Goal: Task Accomplishment & Management: Use online tool/utility

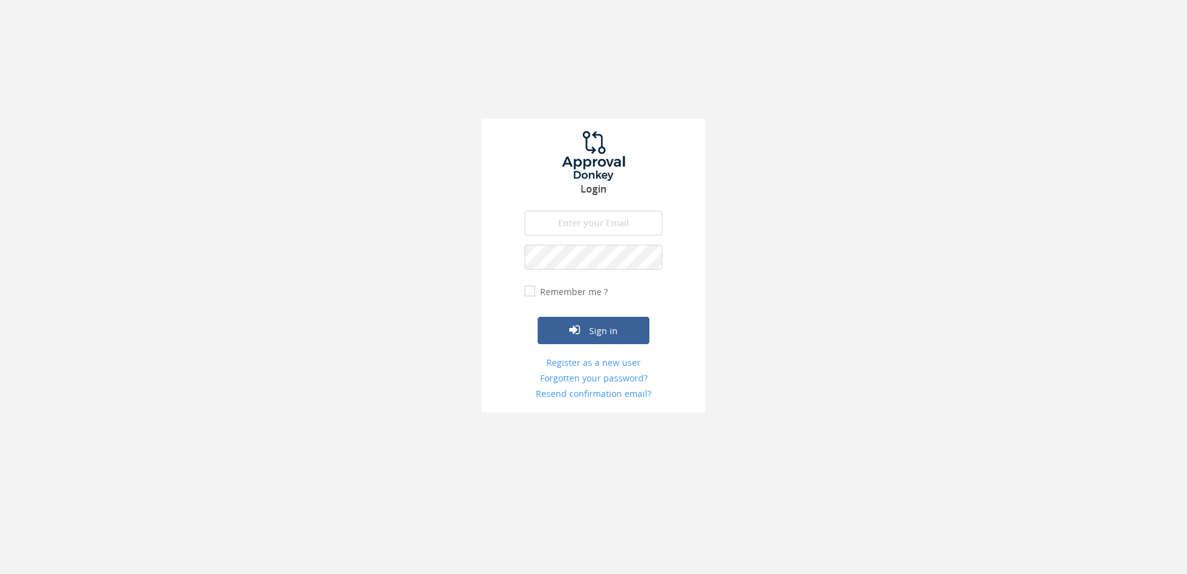
click at [561, 222] on input "email" at bounding box center [594, 222] width 138 height 25
type input "zoe.mellor@gatehouselaw.co.uk"
click at [538, 317] on button "Sign in" at bounding box center [594, 330] width 112 height 27
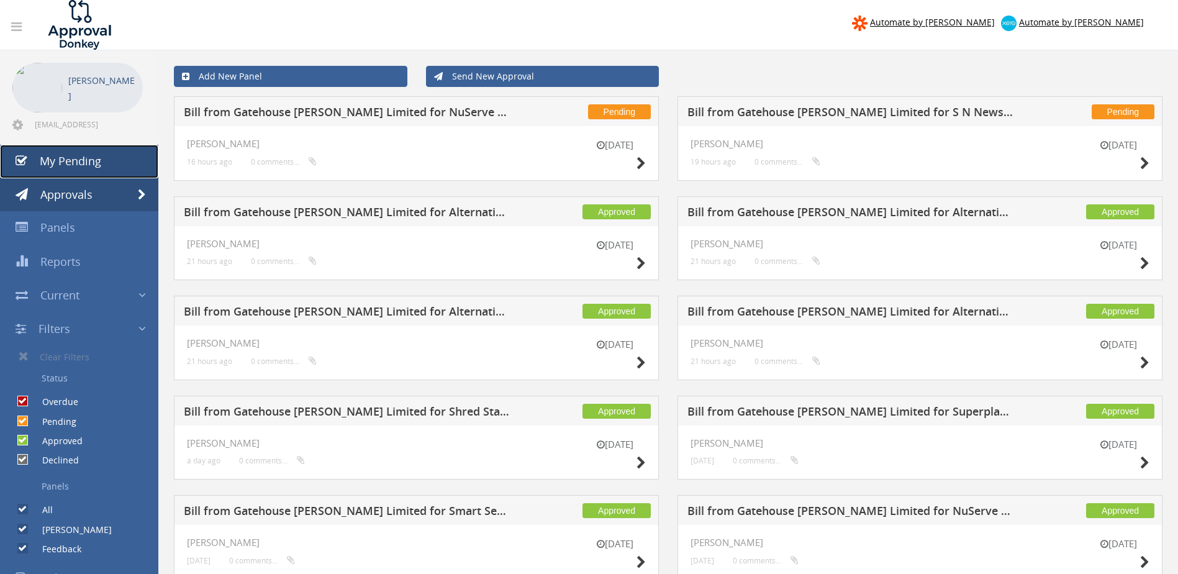
click at [70, 163] on span "My Pending" at bounding box center [70, 160] width 61 height 15
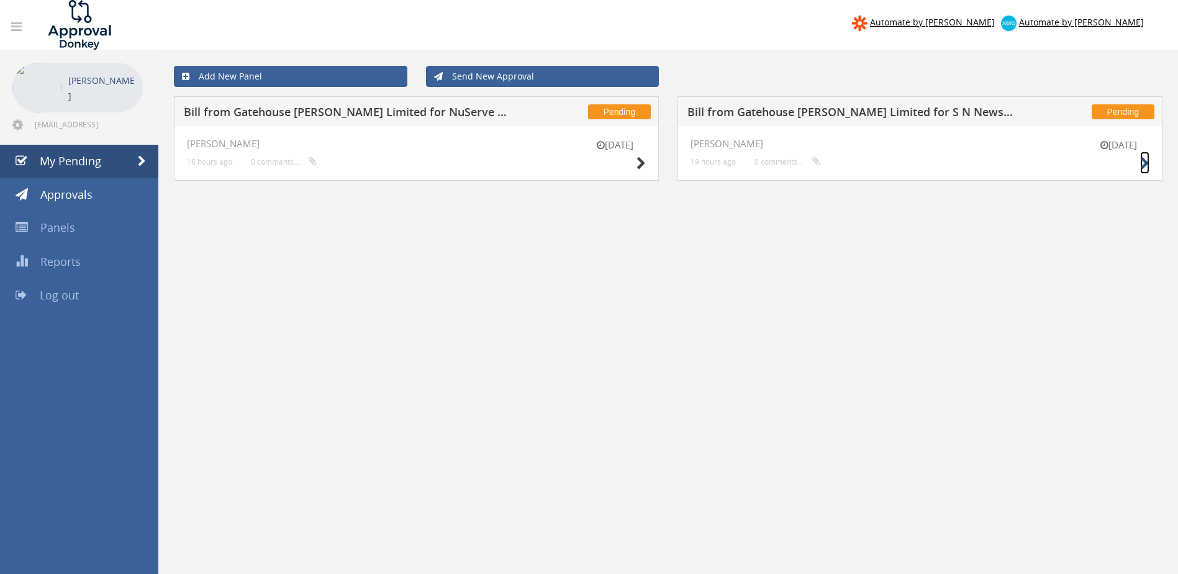
click at [1145, 163] on icon at bounding box center [1144, 163] width 9 height 13
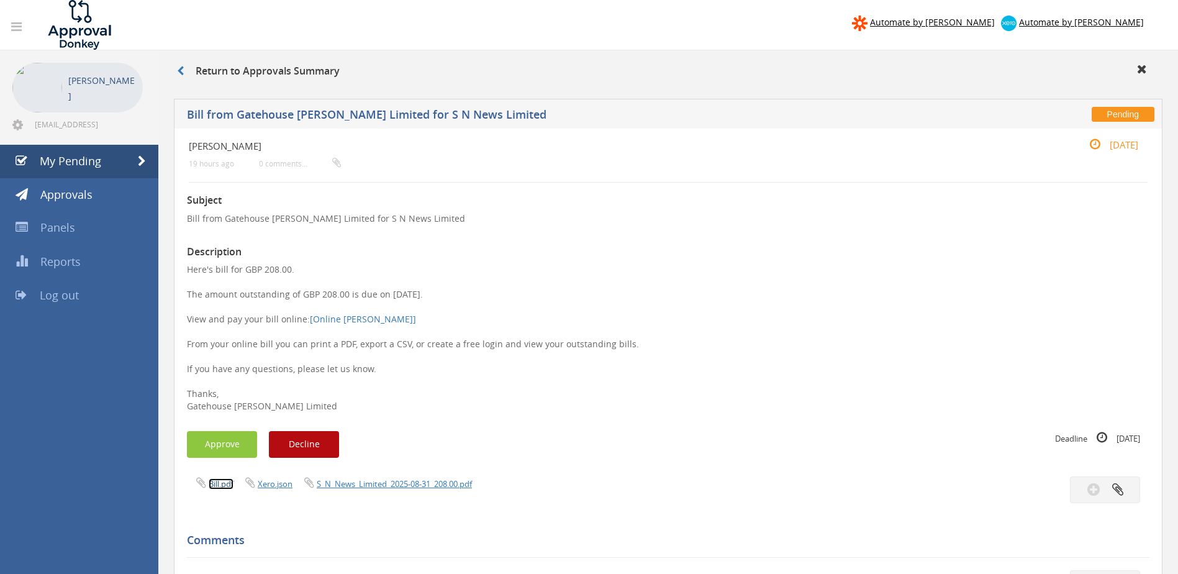
click at [219, 484] on link "Bill.pdf" at bounding box center [221, 483] width 25 height 11
click at [227, 441] on button "Approve" at bounding box center [222, 444] width 70 height 27
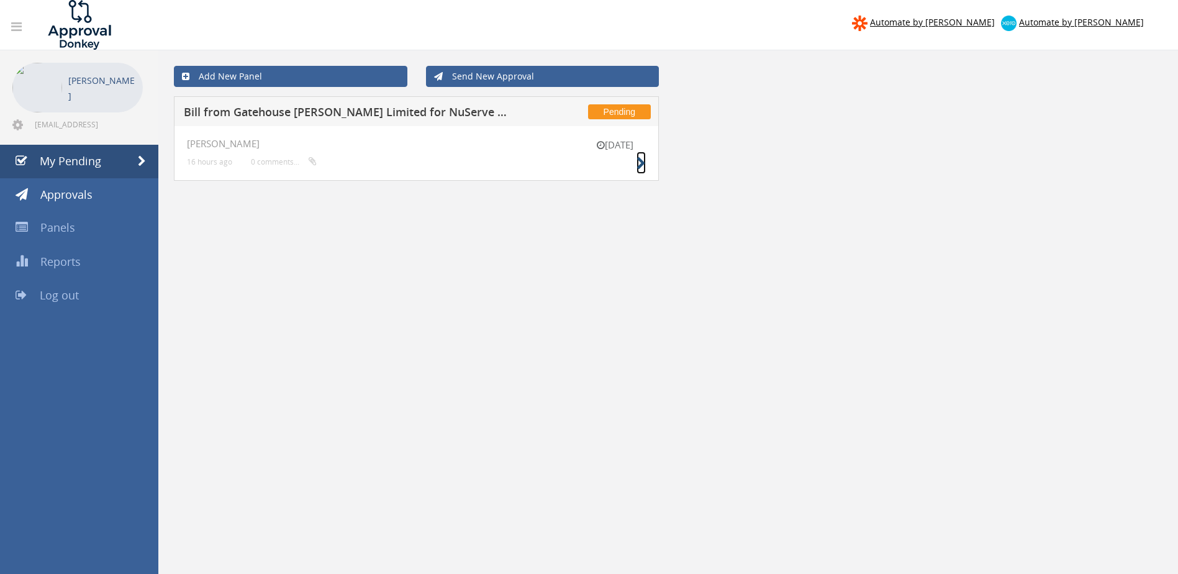
click at [641, 160] on icon at bounding box center [640, 163] width 9 height 13
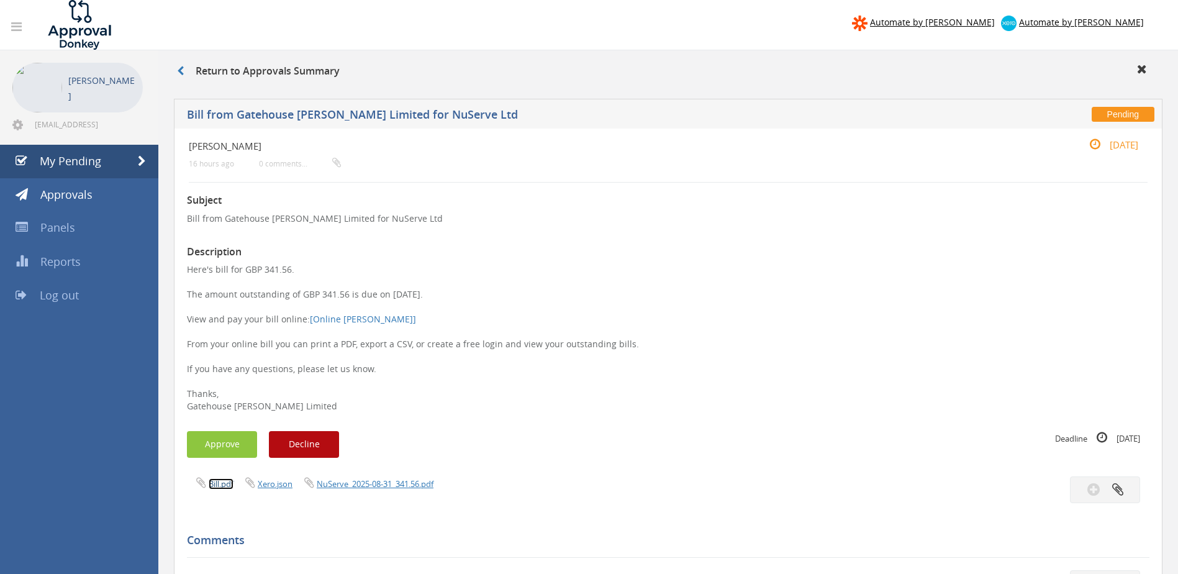
click at [225, 485] on link "Bill.pdf" at bounding box center [221, 483] width 25 height 11
click at [231, 449] on button "Approve" at bounding box center [222, 444] width 70 height 27
